Goal: Task Accomplishment & Management: Use online tool/utility

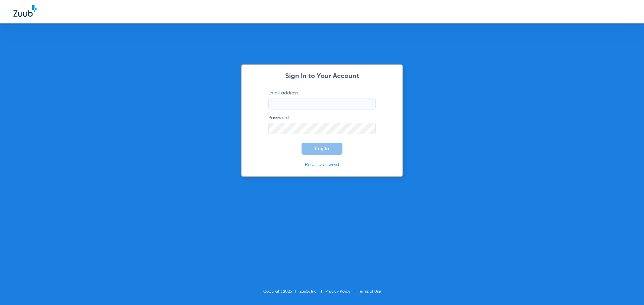
type input "[EMAIL_ADDRESS][DOMAIN_NAME]"
click at [333, 152] on button "Log In" at bounding box center [321, 149] width 41 height 12
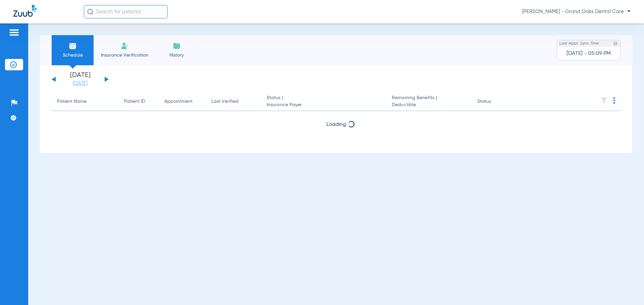
click at [87, 84] on link "[DATE]" at bounding box center [80, 83] width 40 height 7
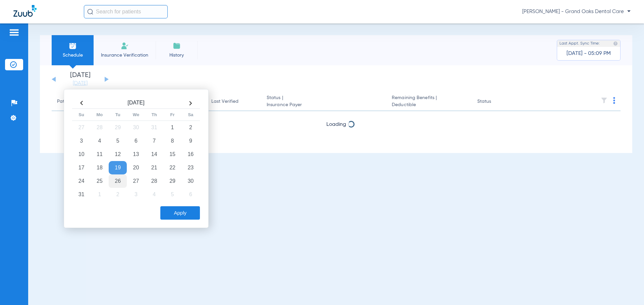
click at [117, 179] on td "26" at bounding box center [118, 181] width 18 height 13
click at [195, 212] on button "Apply" at bounding box center [180, 212] width 40 height 13
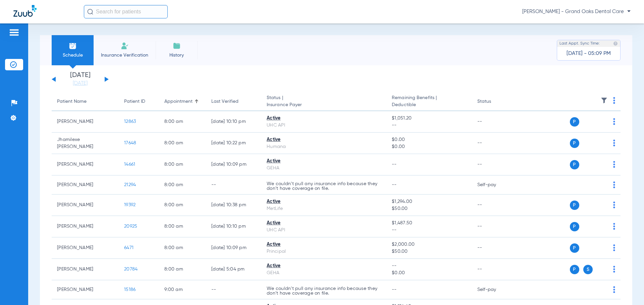
click at [600, 102] on img at bounding box center [603, 100] width 7 height 7
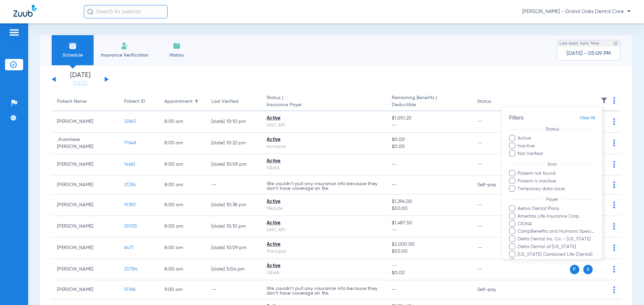
click at [527, 147] on label "Inactive" at bounding box center [552, 146] width 86 height 7
click at [535, 144] on input "Inactive" at bounding box center [535, 144] width 0 height 0
click at [520, 140] on label "Active" at bounding box center [552, 138] width 86 height 7
click at [532, 136] on input "Active" at bounding box center [532, 136] width 0 height 0
drag, startPoint x: 519, startPoint y: 148, endPoint x: 518, endPoint y: 141, distance: 7.2
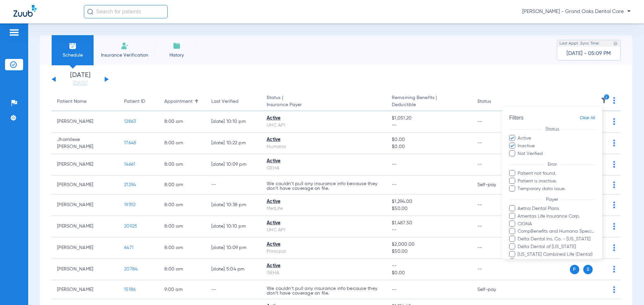
click at [519, 148] on label "Inactive" at bounding box center [552, 146] width 86 height 7
click at [535, 144] on input "Inactive" at bounding box center [535, 144] width 0 height 0
click at [517, 139] on label "Active" at bounding box center [552, 138] width 86 height 7
click at [532, 136] on input "Active" at bounding box center [532, 136] width 0 height 0
click at [515, 146] on span at bounding box center [512, 146] width 6 height 6
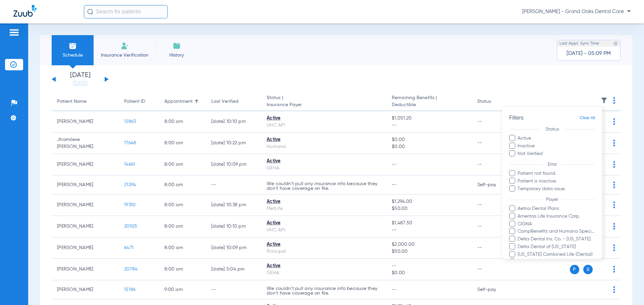
click at [535, 144] on input "Inactive" at bounding box center [535, 144] width 0 height 0
click at [513, 152] on span at bounding box center [512, 154] width 6 height 6
click at [543, 152] on input "Not Verified" at bounding box center [543, 152] width 0 height 0
click at [514, 172] on span at bounding box center [512, 173] width 6 height 6
click at [518, 178] on input "Patient not found." at bounding box center [518, 178] width 0 height 0
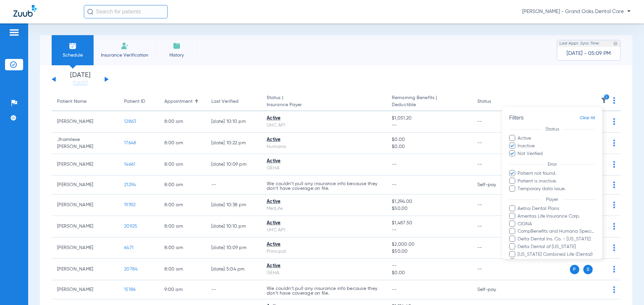
click at [511, 183] on span at bounding box center [512, 181] width 6 height 6
click at [518, 186] on input "Patient is inactive." at bounding box center [518, 186] width 0 height 0
click at [512, 188] on span at bounding box center [512, 189] width 6 height 6
click at [518, 194] on input "Temporary data issue." at bounding box center [518, 194] width 0 height 0
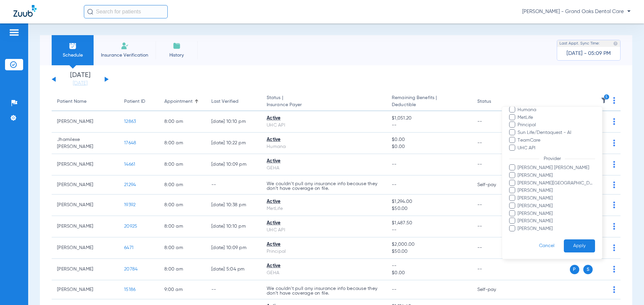
scroll to position [168, 0]
click at [565, 245] on button "Apply" at bounding box center [578, 245] width 31 height 13
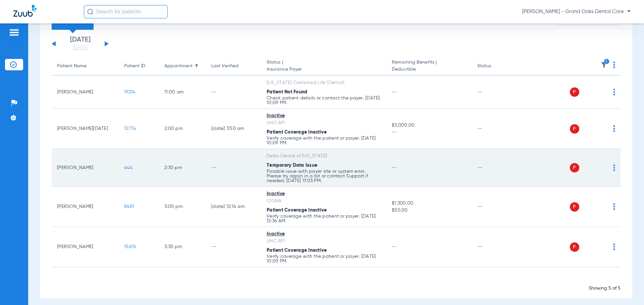
scroll to position [41, 0]
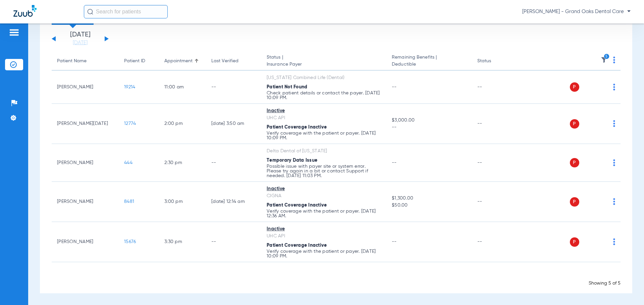
click at [107, 39] on button at bounding box center [107, 38] width 4 height 5
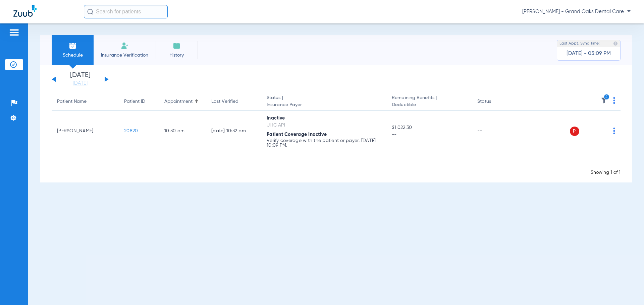
click at [604, 102] on img at bounding box center [603, 100] width 7 height 7
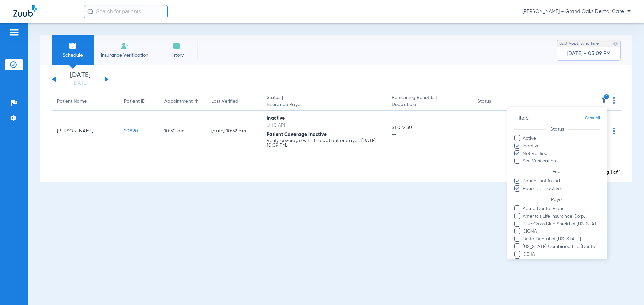
click at [519, 162] on span at bounding box center [517, 161] width 6 height 6
click at [557, 159] on input "See Verification" at bounding box center [557, 159] width 0 height 0
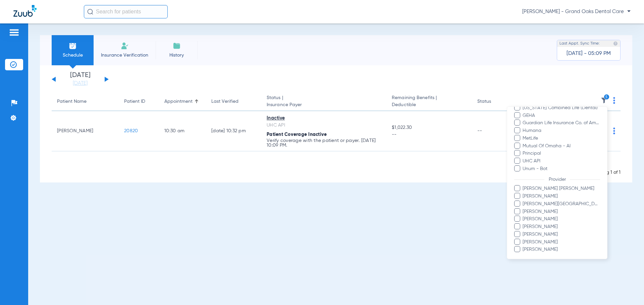
scroll to position [161, 0]
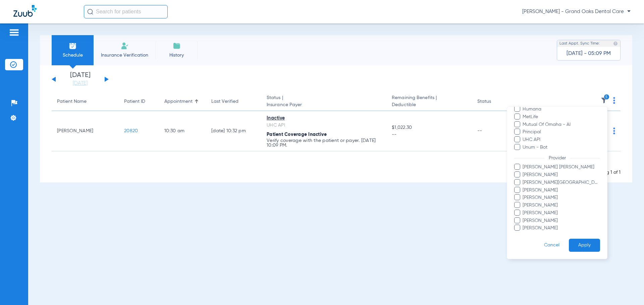
click at [570, 241] on button "Apply" at bounding box center [584, 245] width 31 height 13
